Goal: Task Accomplishment & Management: Complete application form

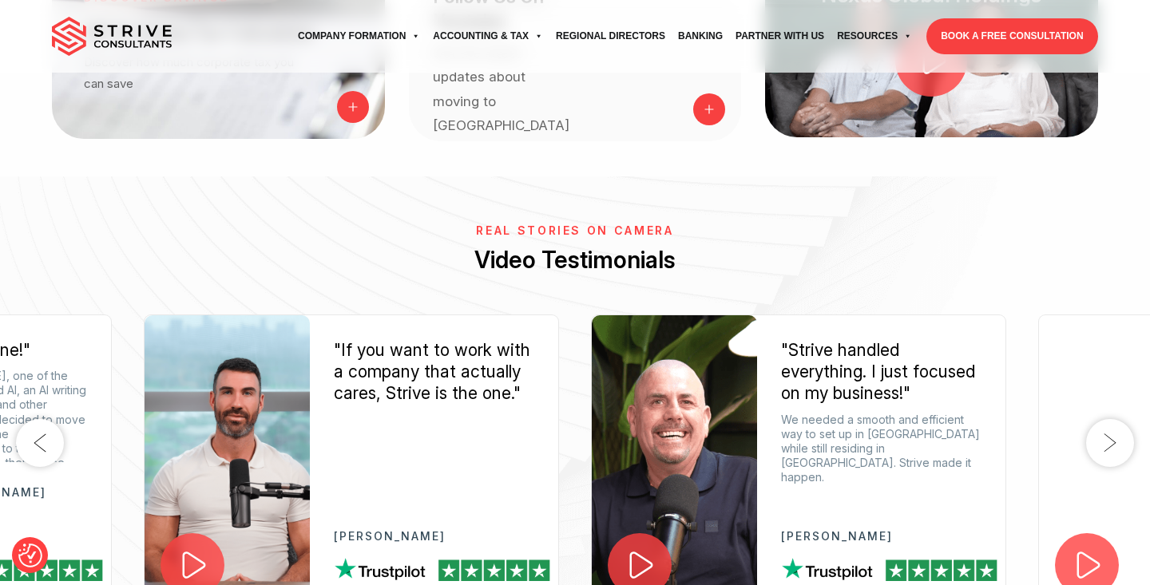
scroll to position [1875, 0]
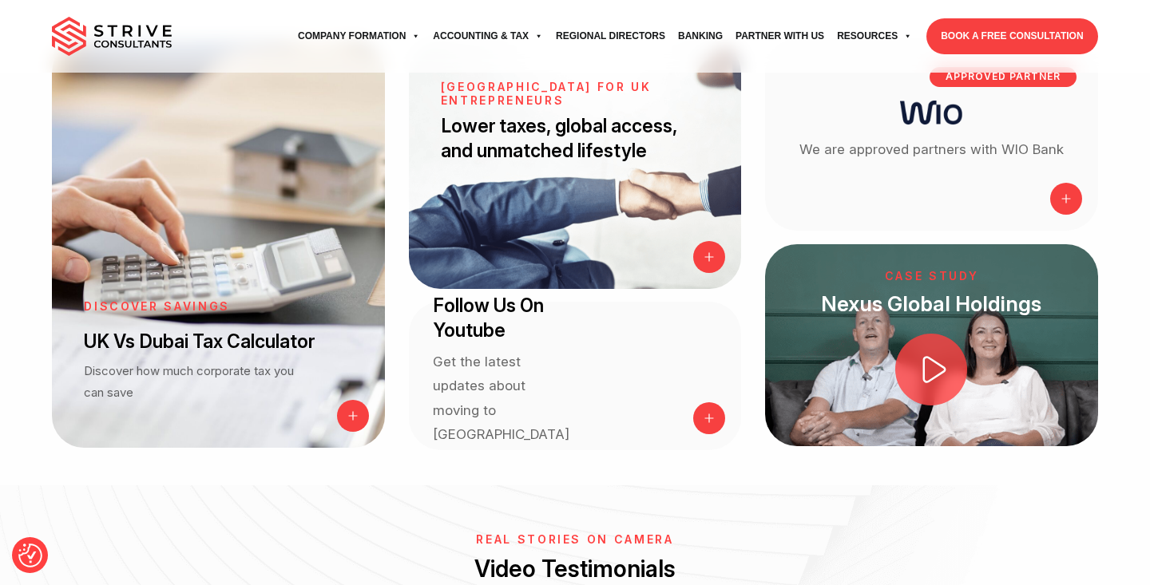
click at [957, 38] on link "BOOK A FREE CONSULTATION" at bounding box center [1011, 36] width 171 height 36
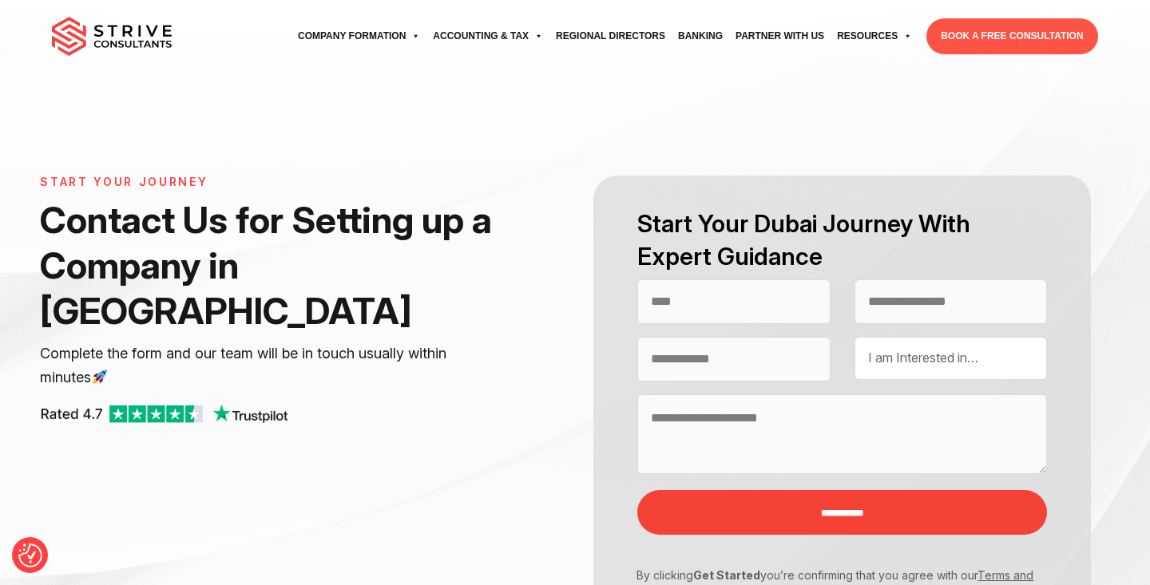
select select "Contact form"
click at [140, 34] on img at bounding box center [112, 37] width 120 height 40
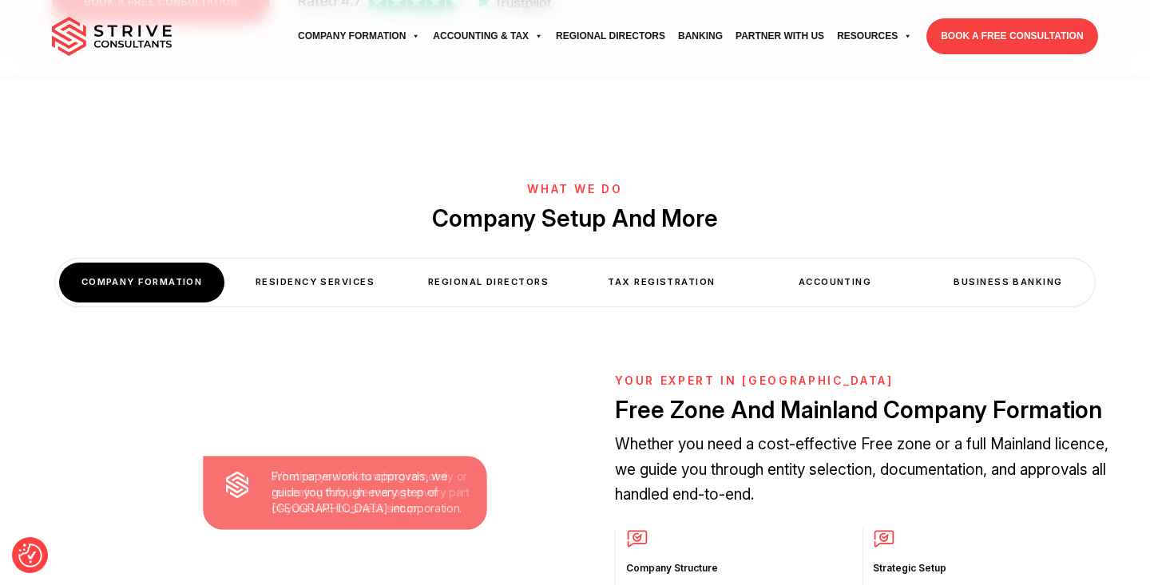
scroll to position [506, 0]
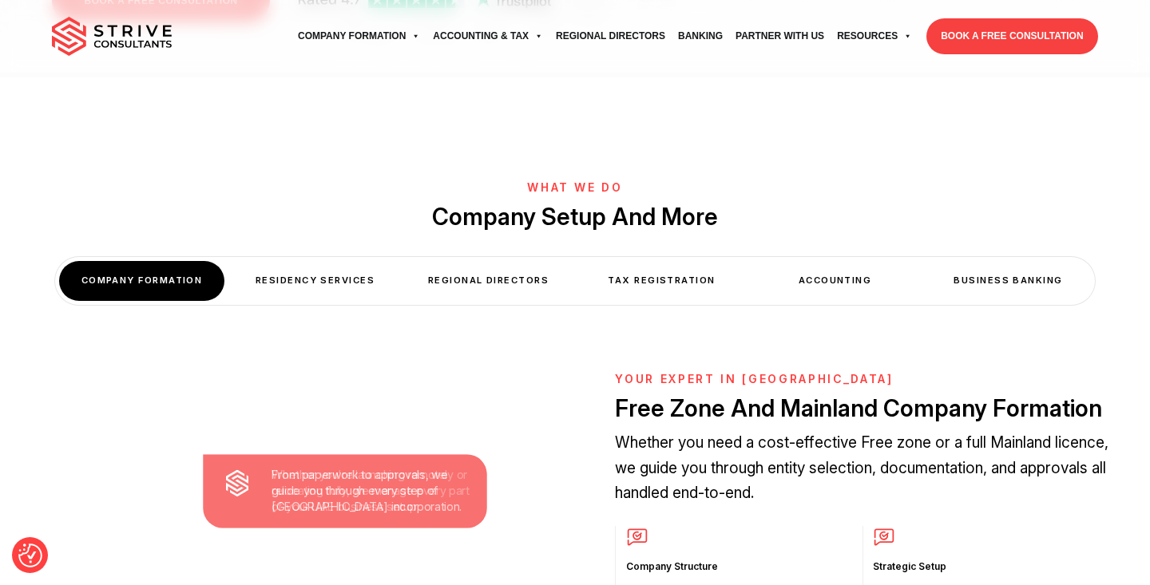
click at [339, 261] on div "Residency Services" at bounding box center [314, 280] width 165 height 39
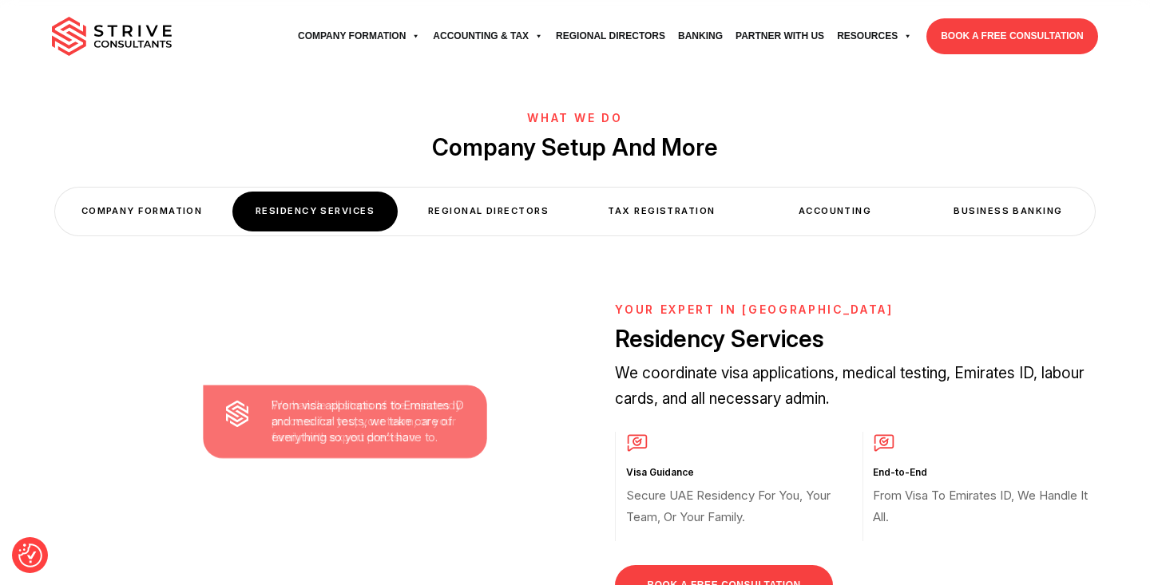
scroll to position [579, 0]
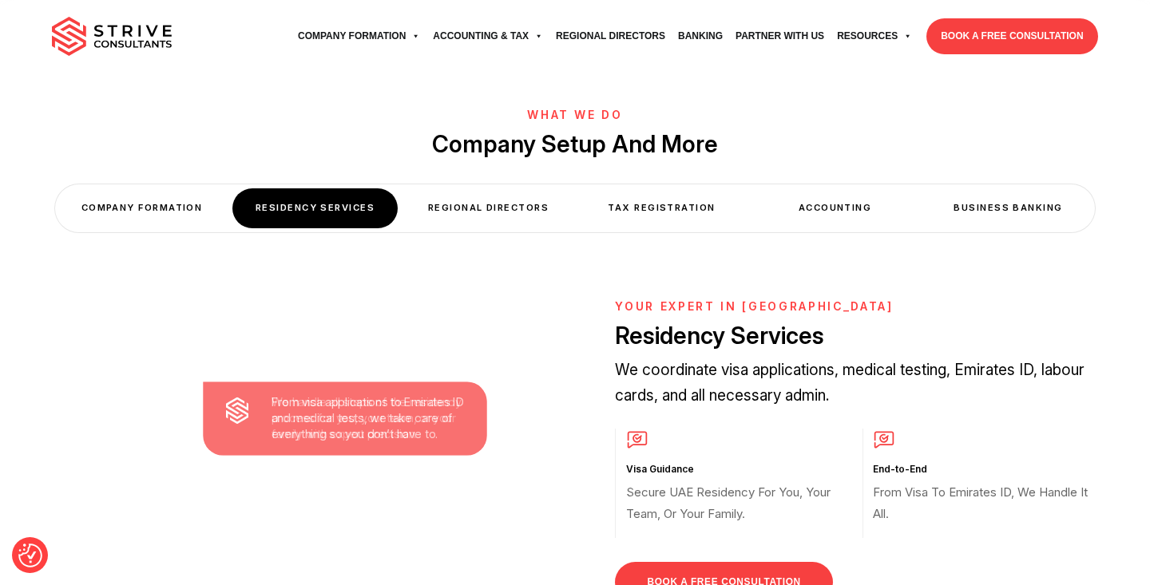
click at [687, 562] on link "BOOK A FREE CONSULTATION" at bounding box center [723, 582] width 217 height 41
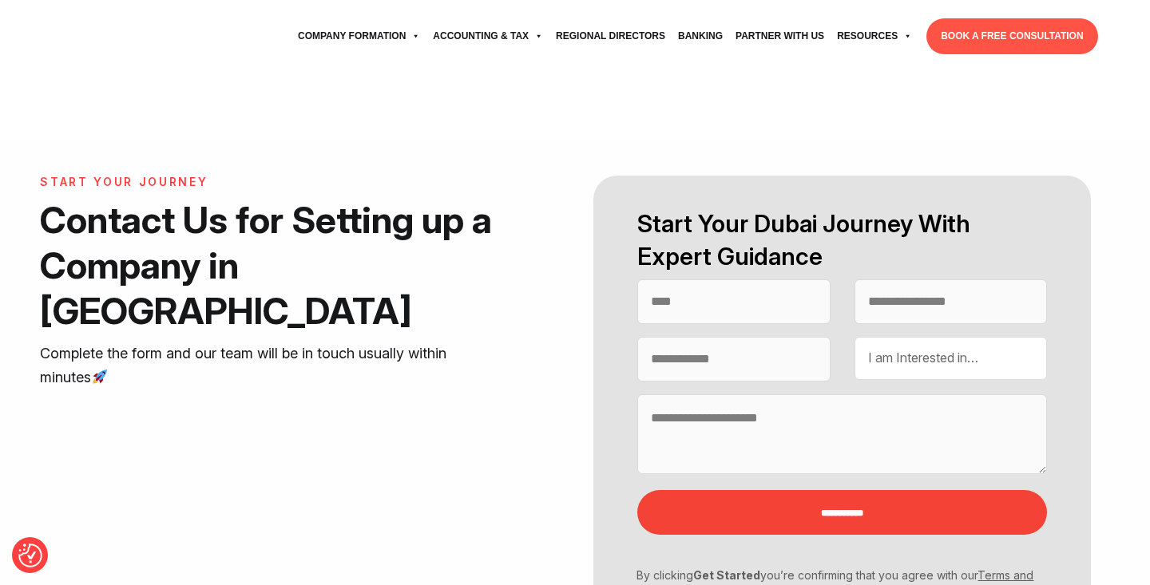
select select "Contact form"
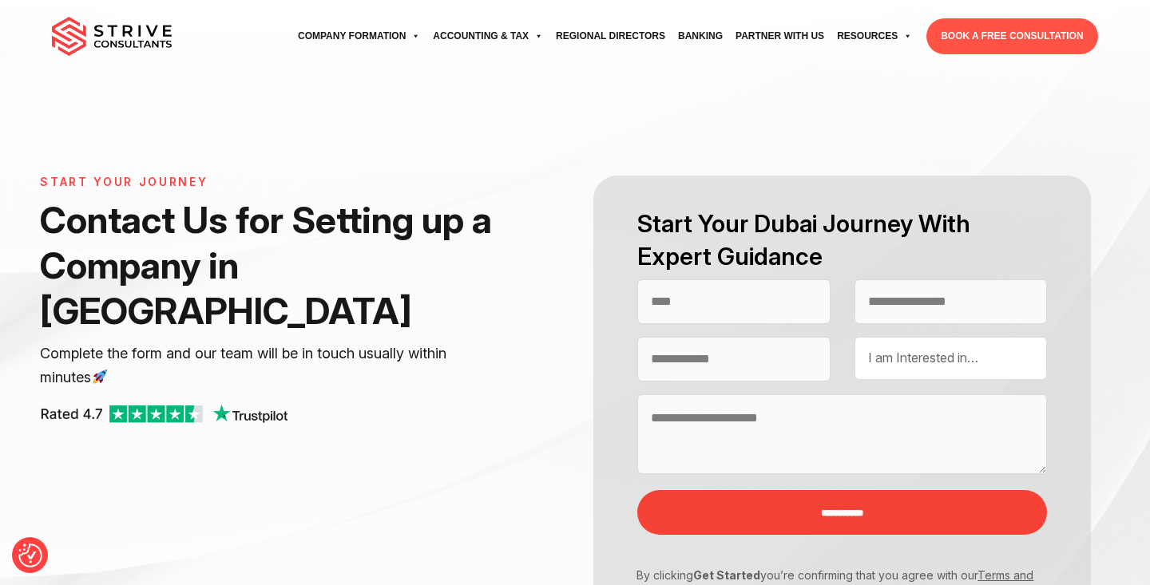
select select "Contact form"
